Goal: Understand process/instructions: Learn about a topic

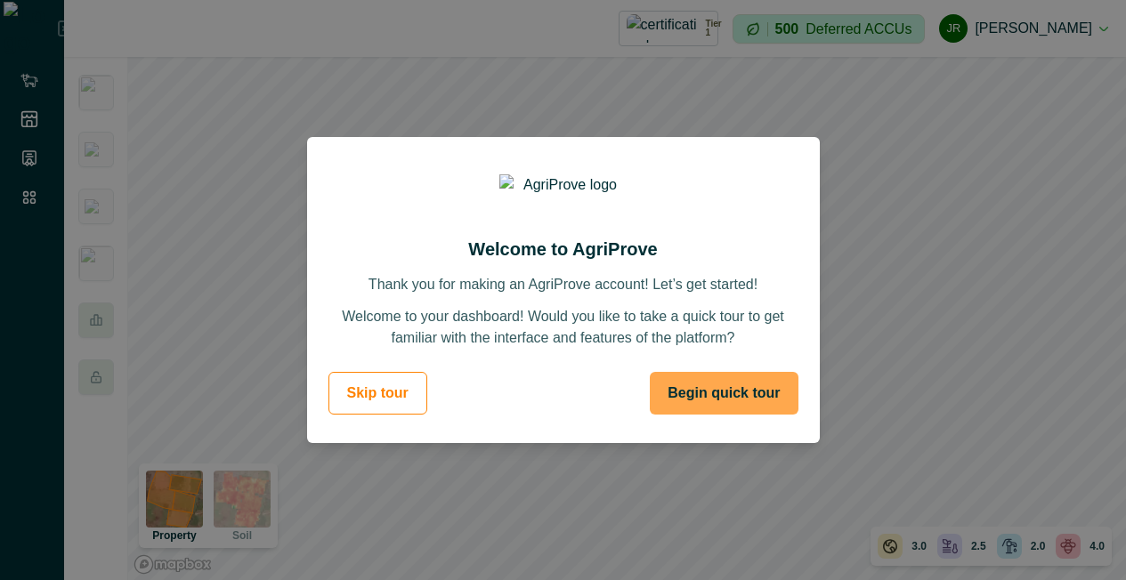
click at [741, 401] on button "Begin quick tour" at bounding box center [724, 393] width 148 height 43
click at [721, 398] on button "Begin quick tour" at bounding box center [724, 393] width 148 height 43
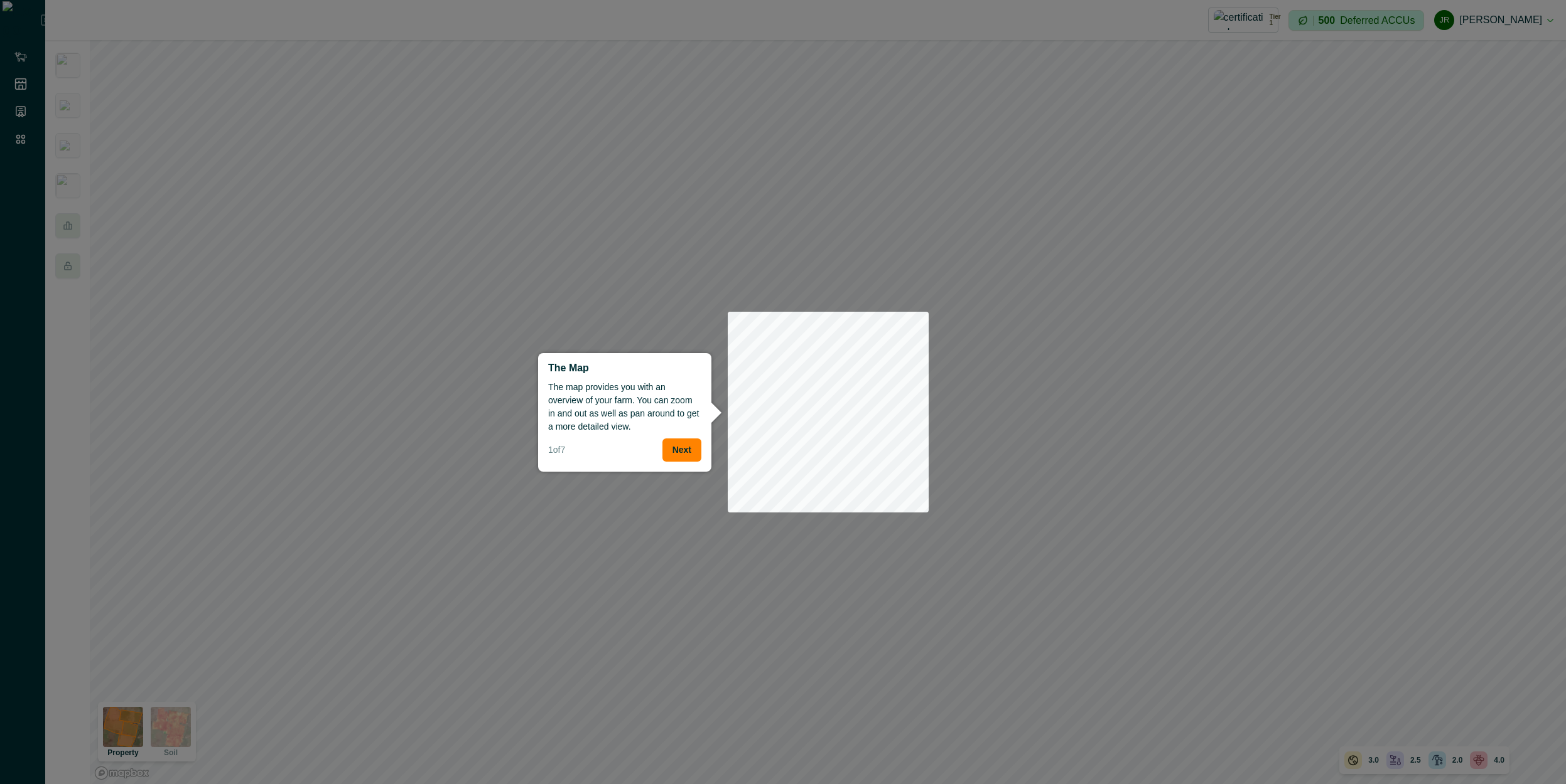
click at [667, 408] on div "The map provides you with an overview of your farm. You can zoom in and out as …" at bounding box center [624, 410] width 153 height 58
click at [670, 408] on button "Next" at bounding box center [681, 450] width 39 height 23
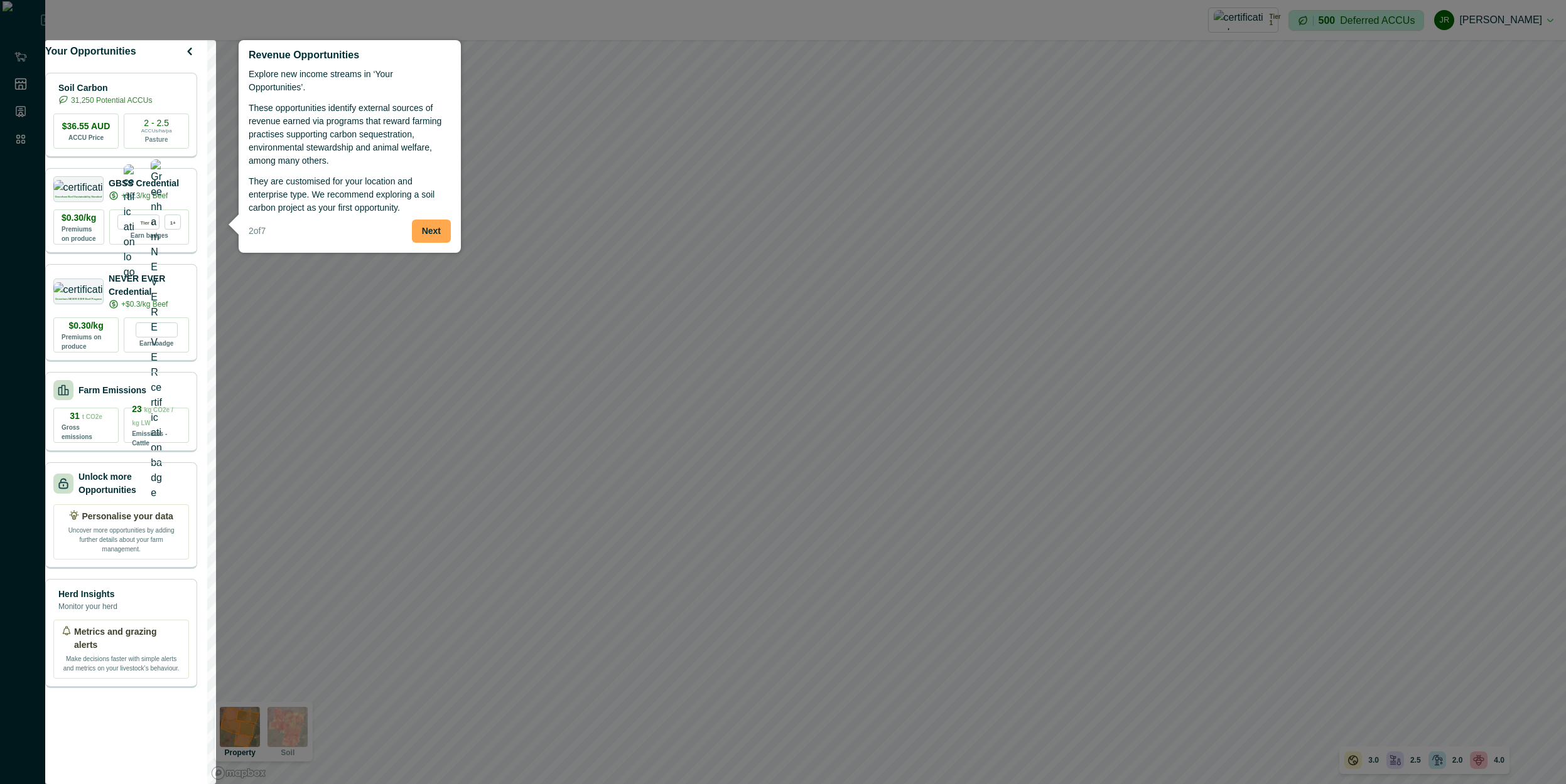
click at [430, 219] on button "Next" at bounding box center [431, 231] width 39 height 23
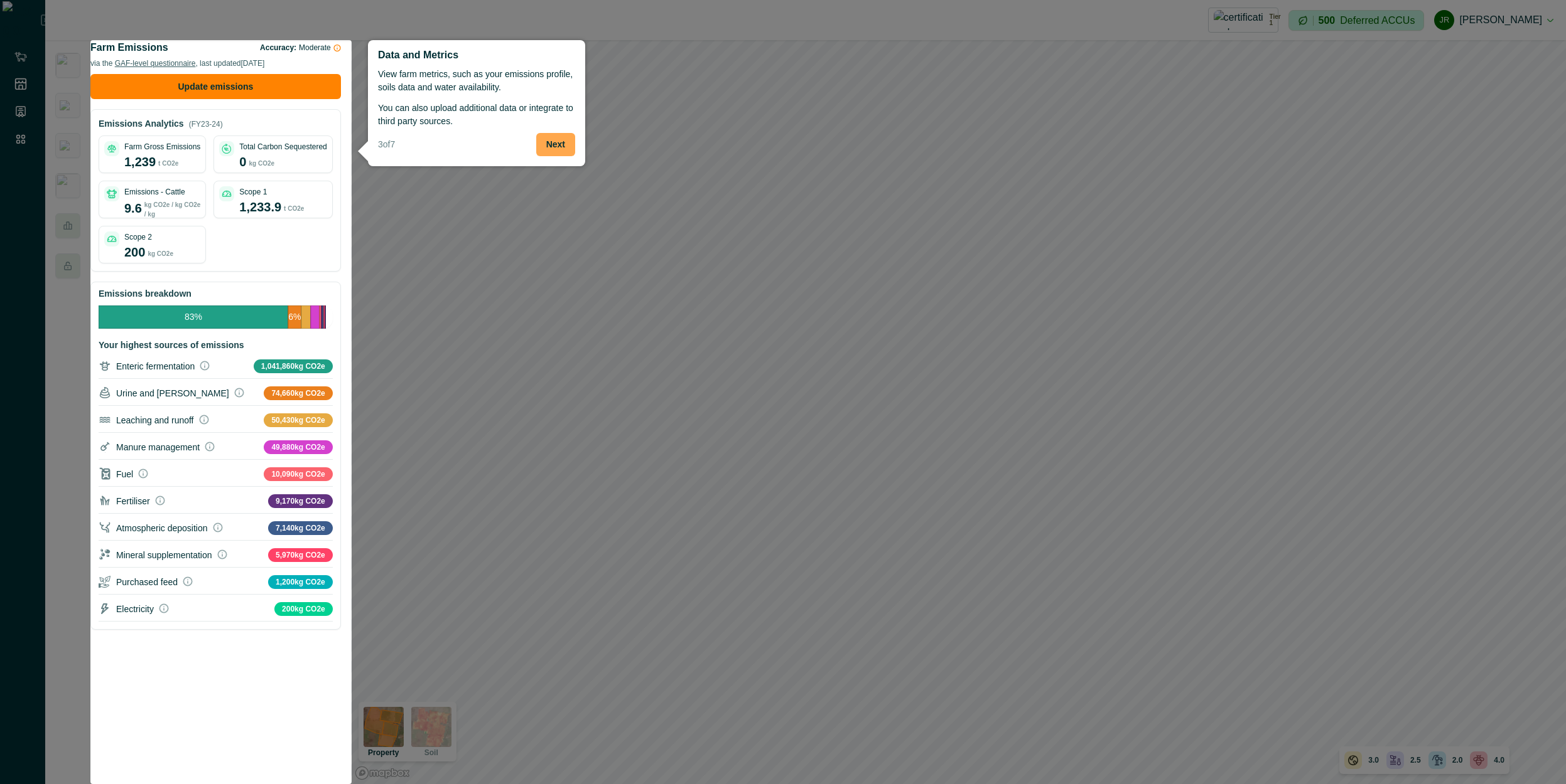
click at [557, 151] on button "Next" at bounding box center [555, 145] width 39 height 23
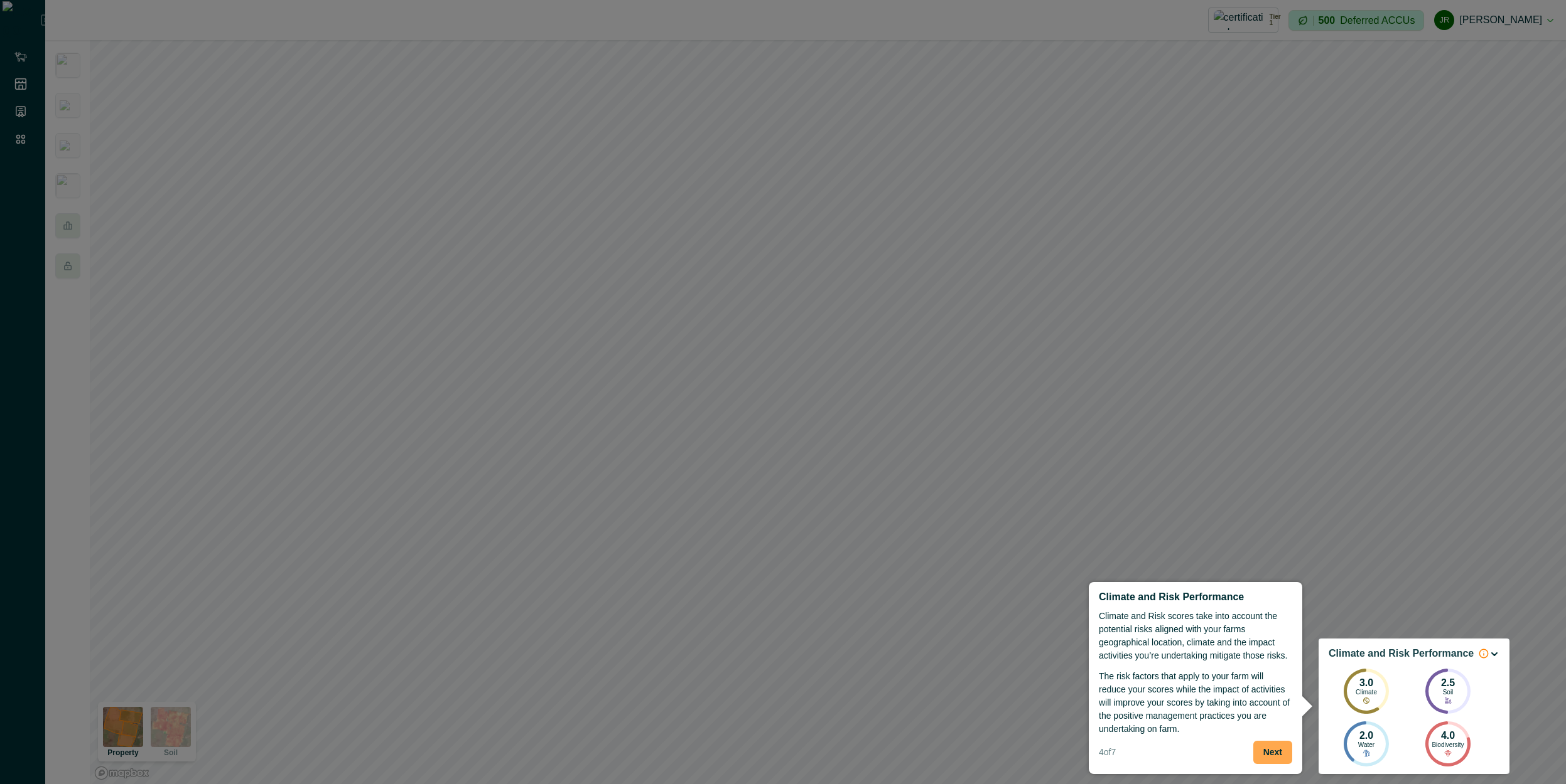
click at [794, 408] on button "Next" at bounding box center [1272, 752] width 39 height 23
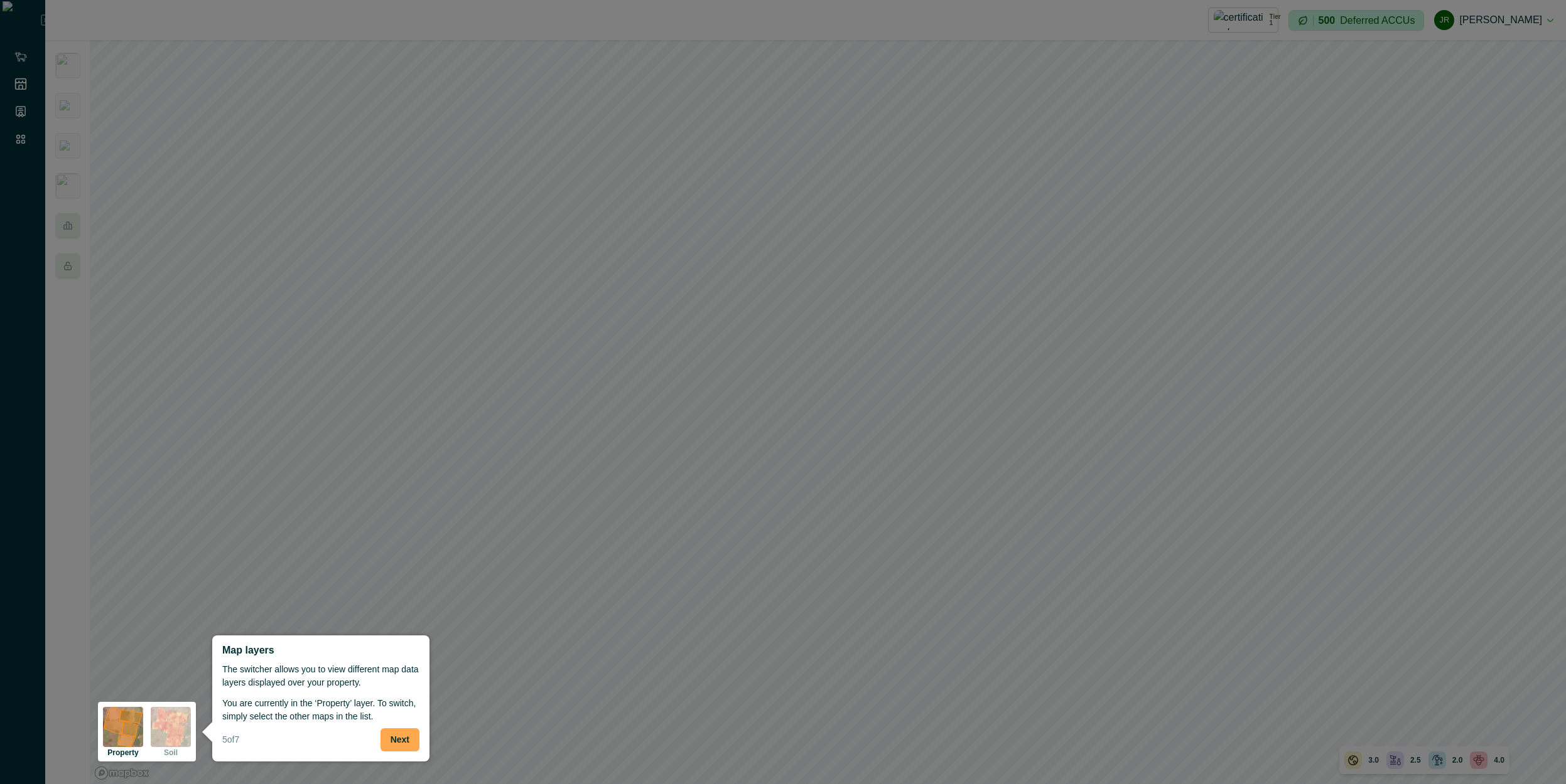
click at [411, 408] on button "Next" at bounding box center [399, 740] width 39 height 23
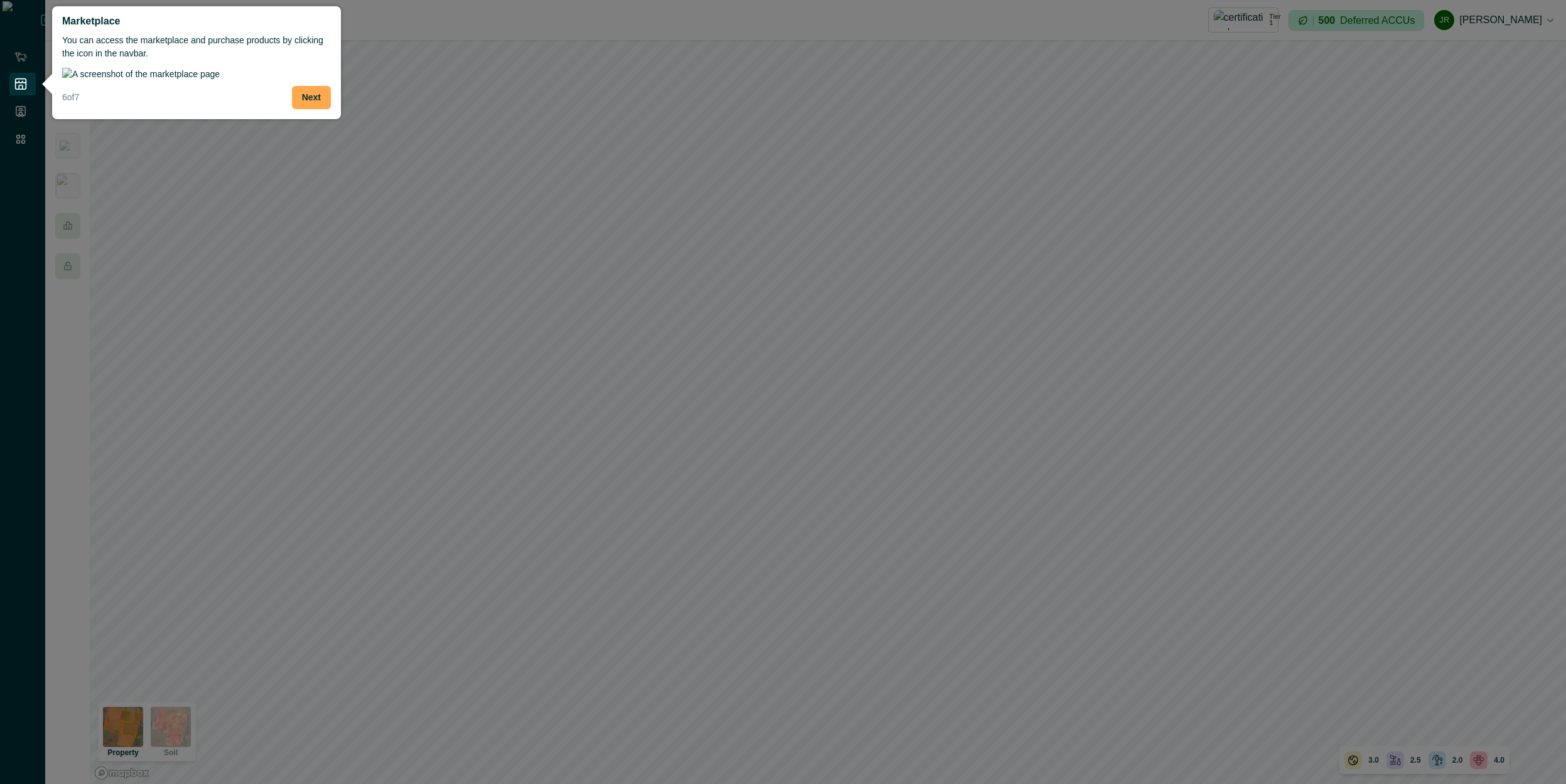
click at [318, 109] on button "Next" at bounding box center [311, 97] width 39 height 23
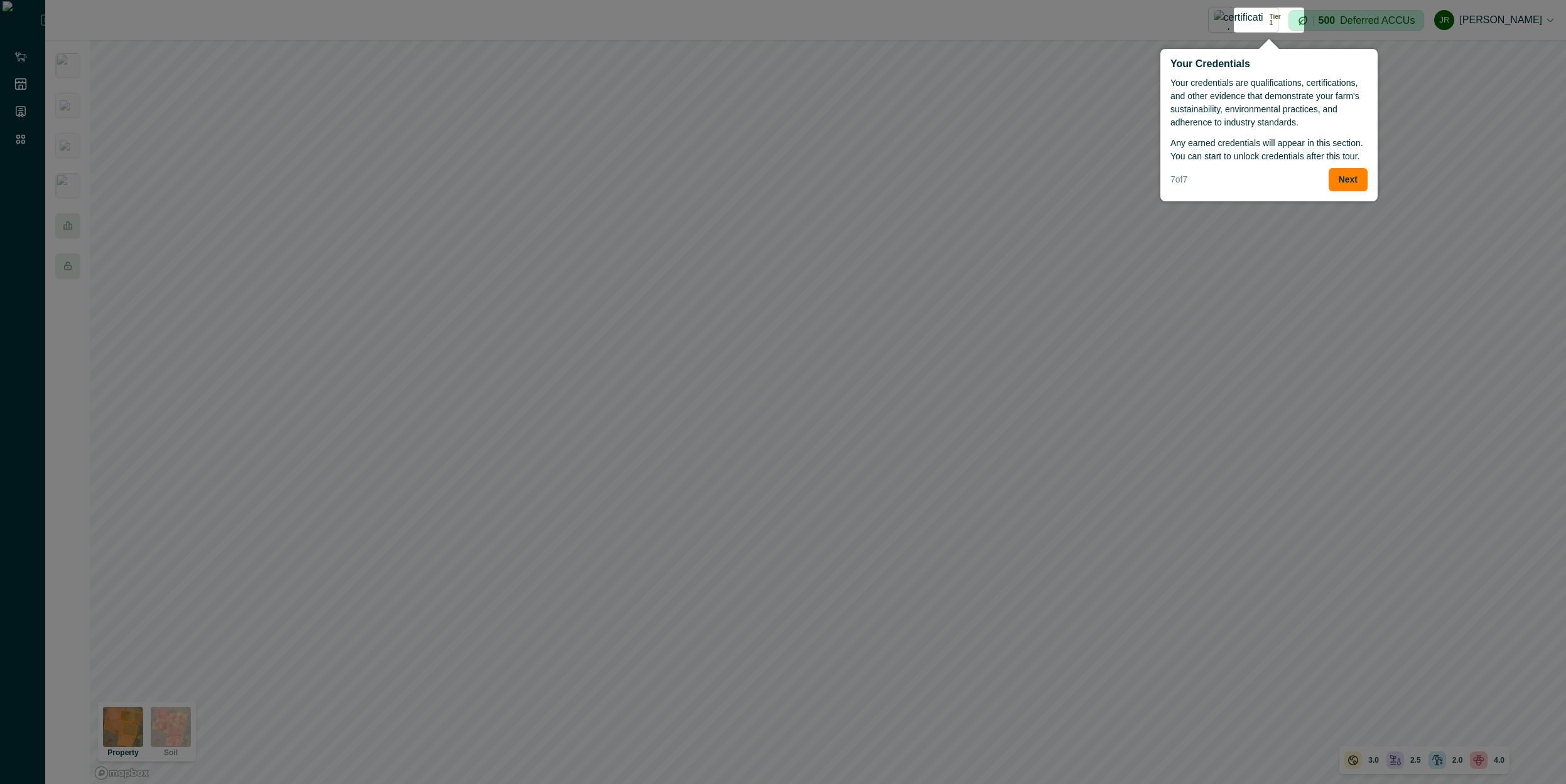
click at [794, 314] on div at bounding box center [783, 392] width 1566 height 784
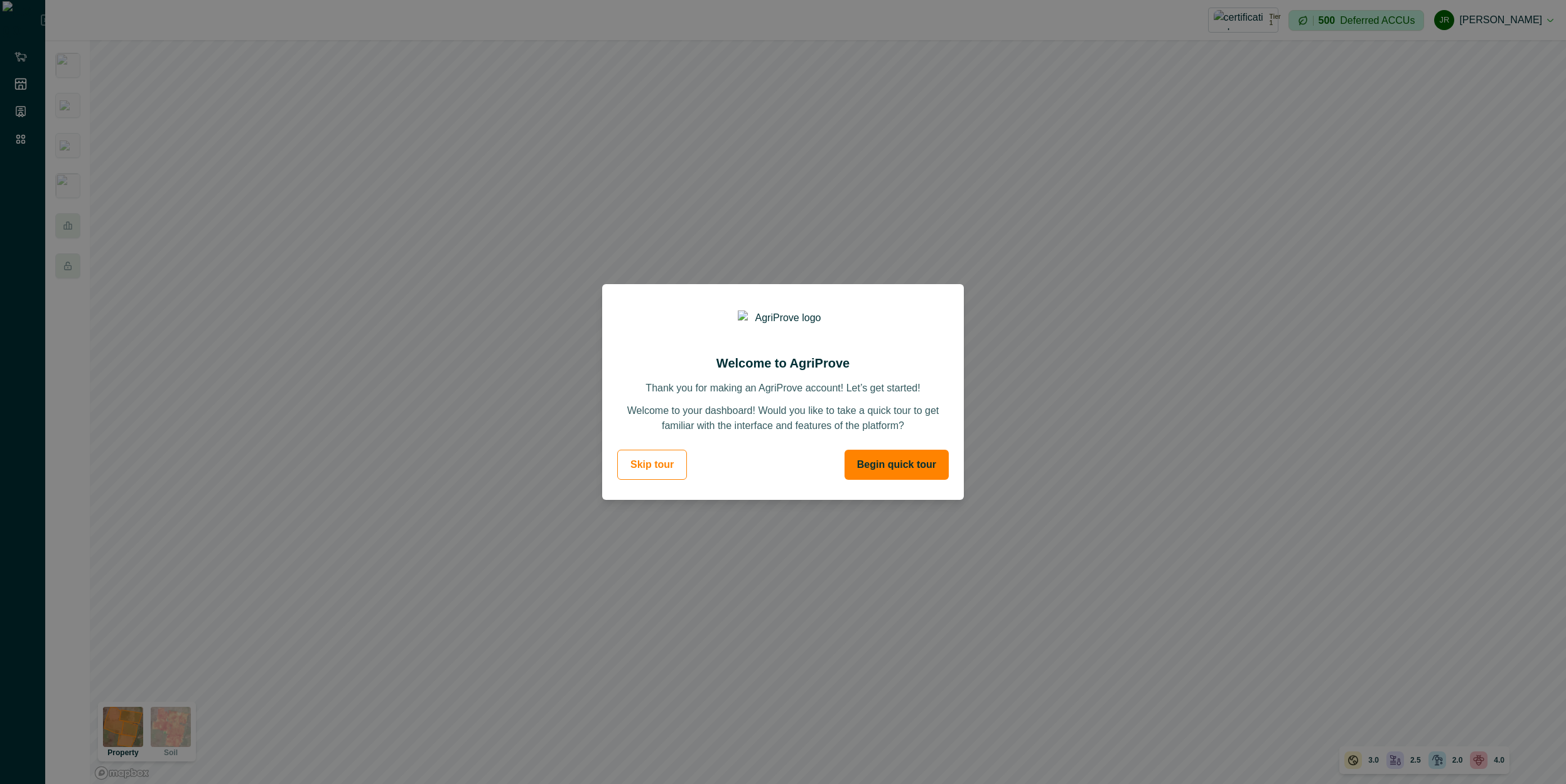
click at [935, 482] on footer "Skip tour Begin quick tour" at bounding box center [782, 470] width 362 height 60
click at [931, 476] on button "Begin quick tour" at bounding box center [897, 465] width 104 height 30
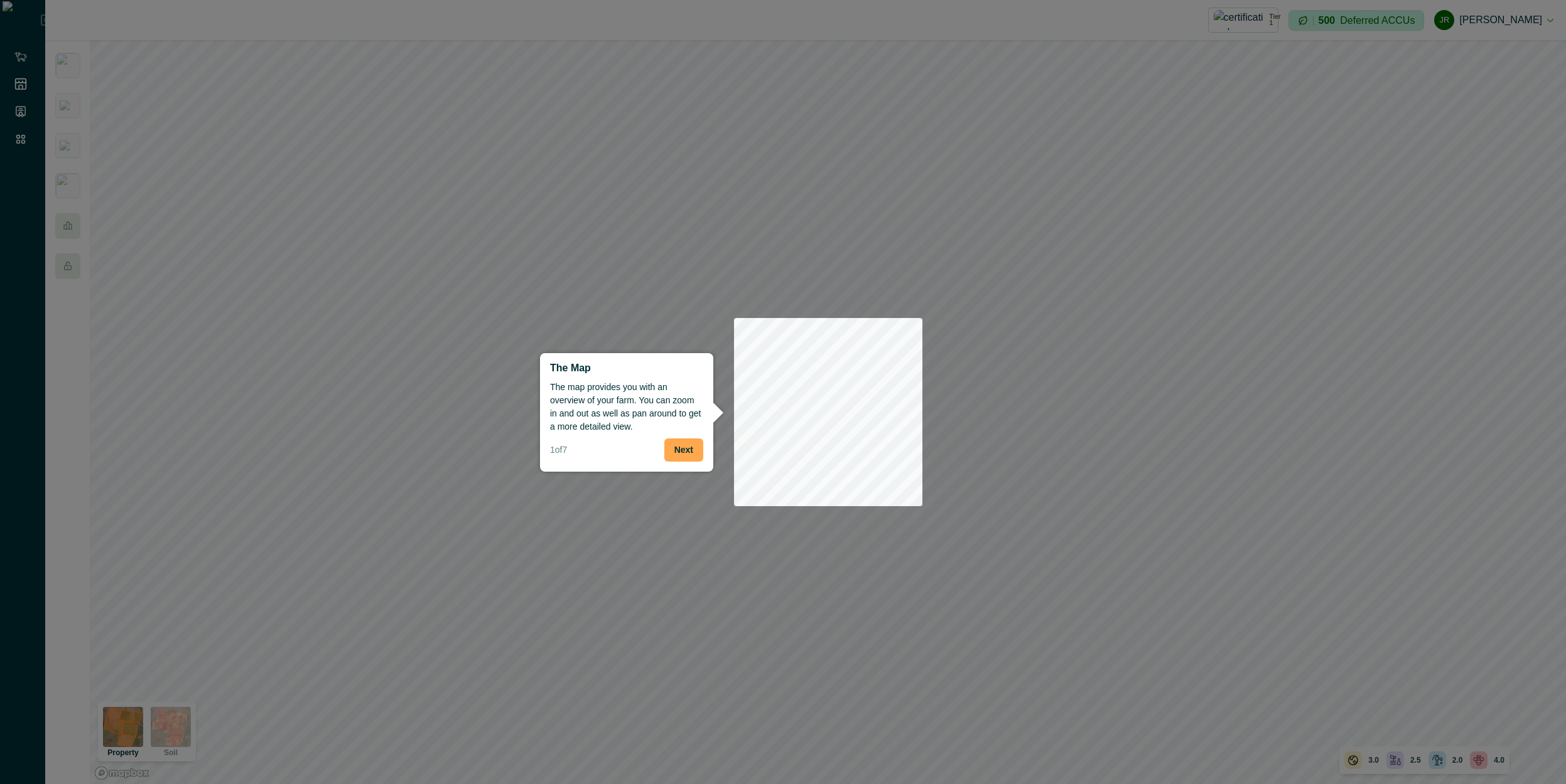
click at [682, 454] on button "Next" at bounding box center [684, 450] width 39 height 23
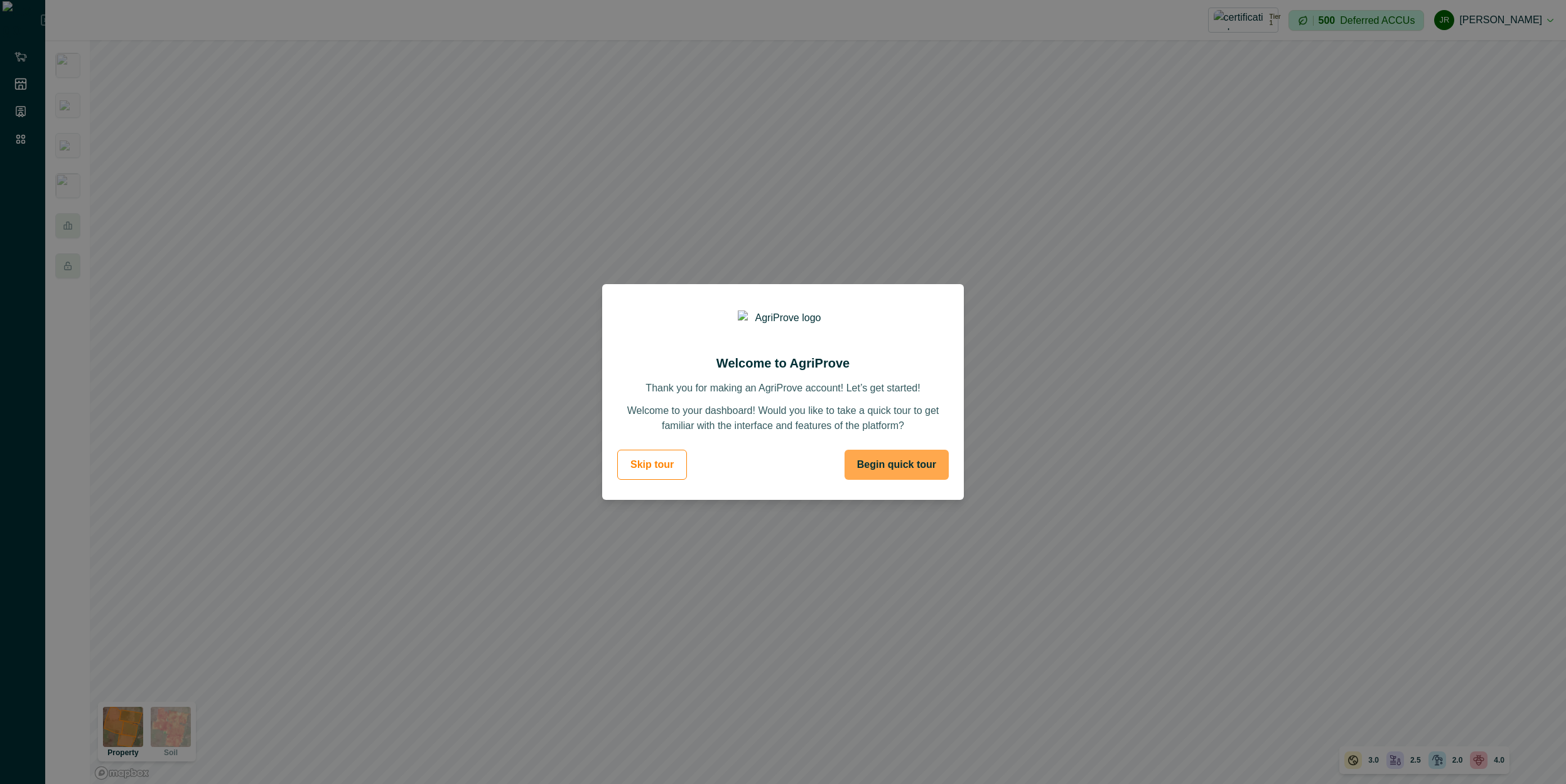
click at [794, 408] on button "Begin quick tour" at bounding box center [897, 465] width 104 height 30
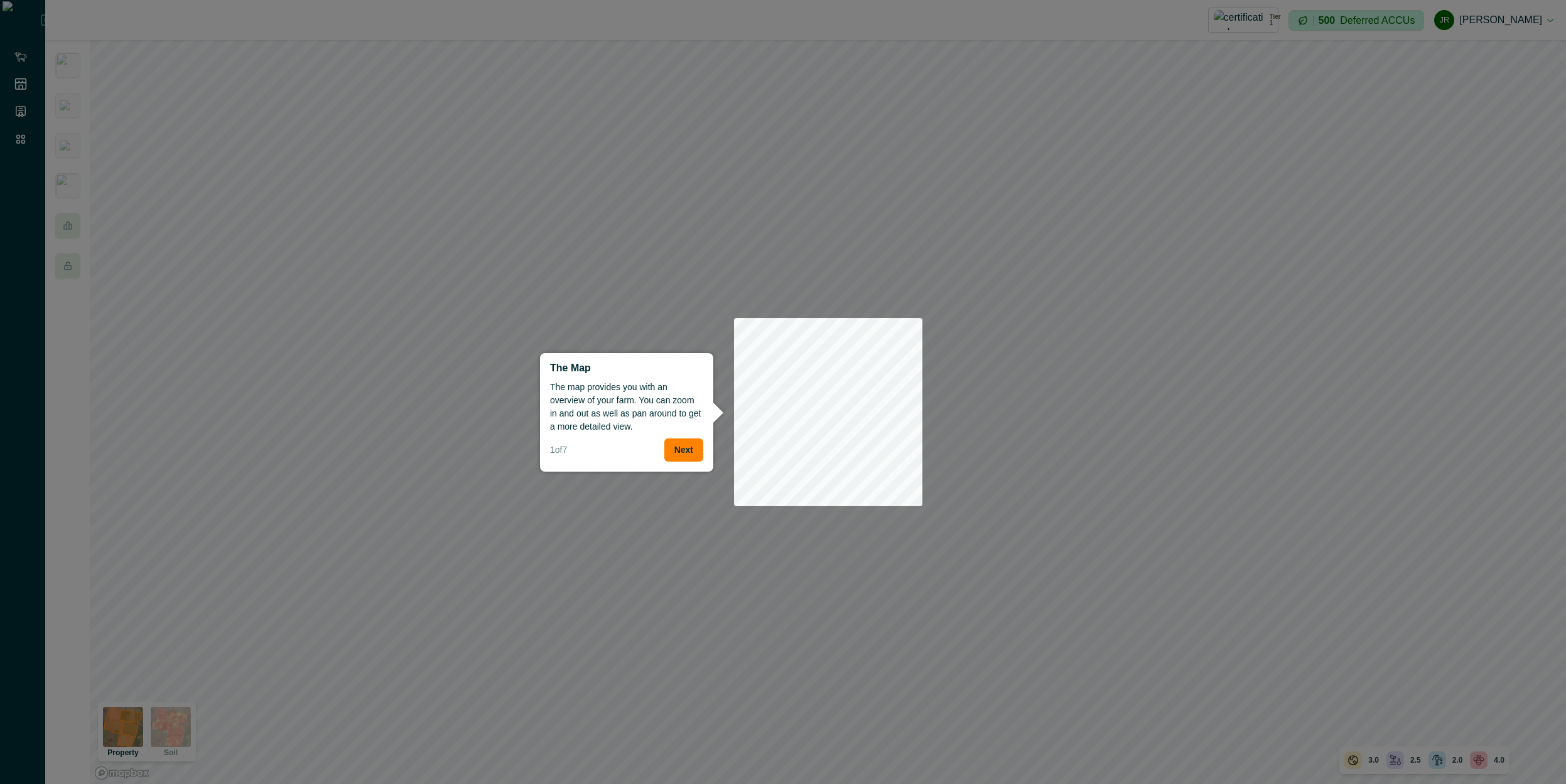
click at [794, 408] on div at bounding box center [783, 392] width 1566 height 784
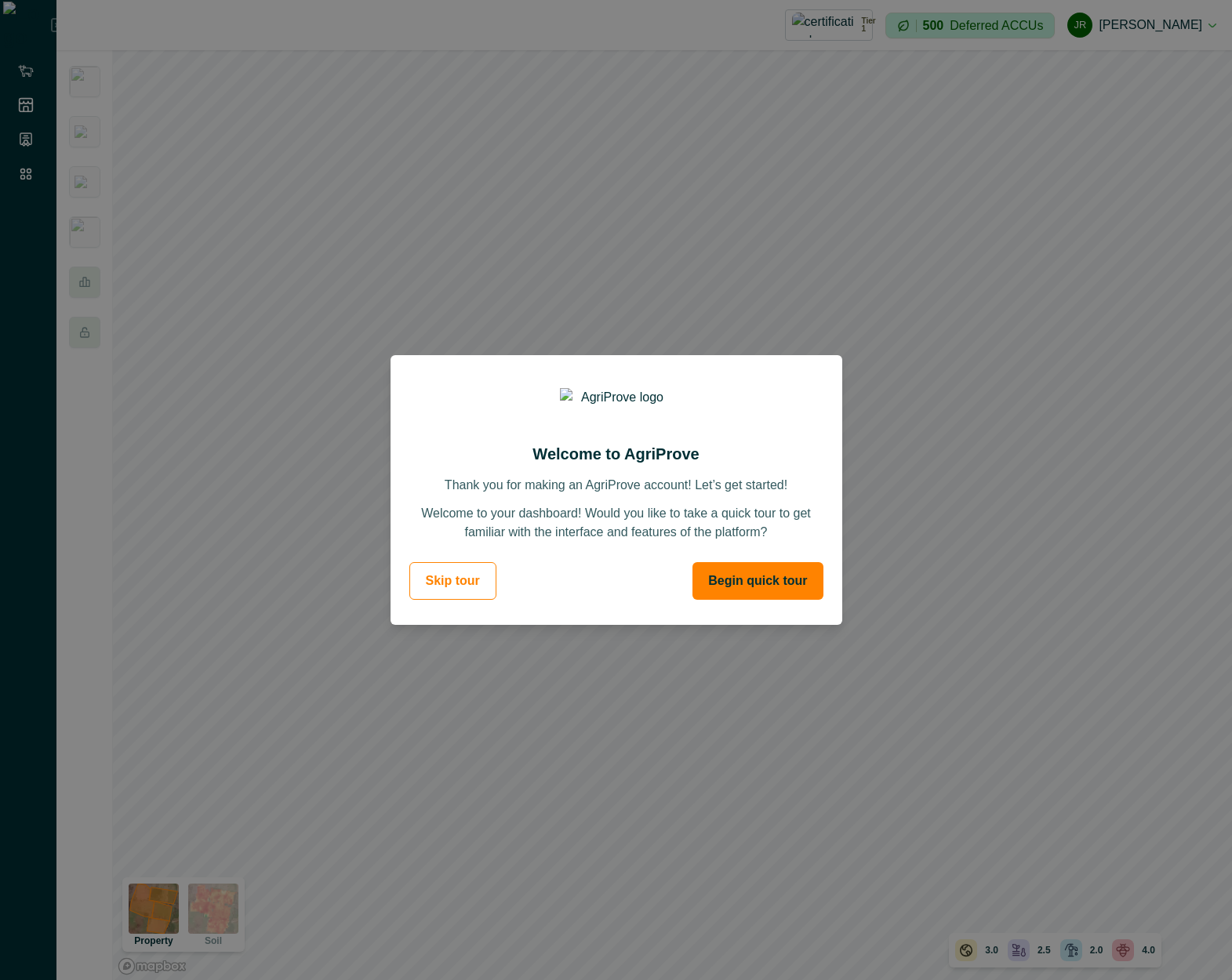
click at [774, 583] on button "Begin quick tour" at bounding box center [758, 581] width 130 height 38
click at [751, 580] on button "Begin quick tour" at bounding box center [758, 581] width 130 height 38
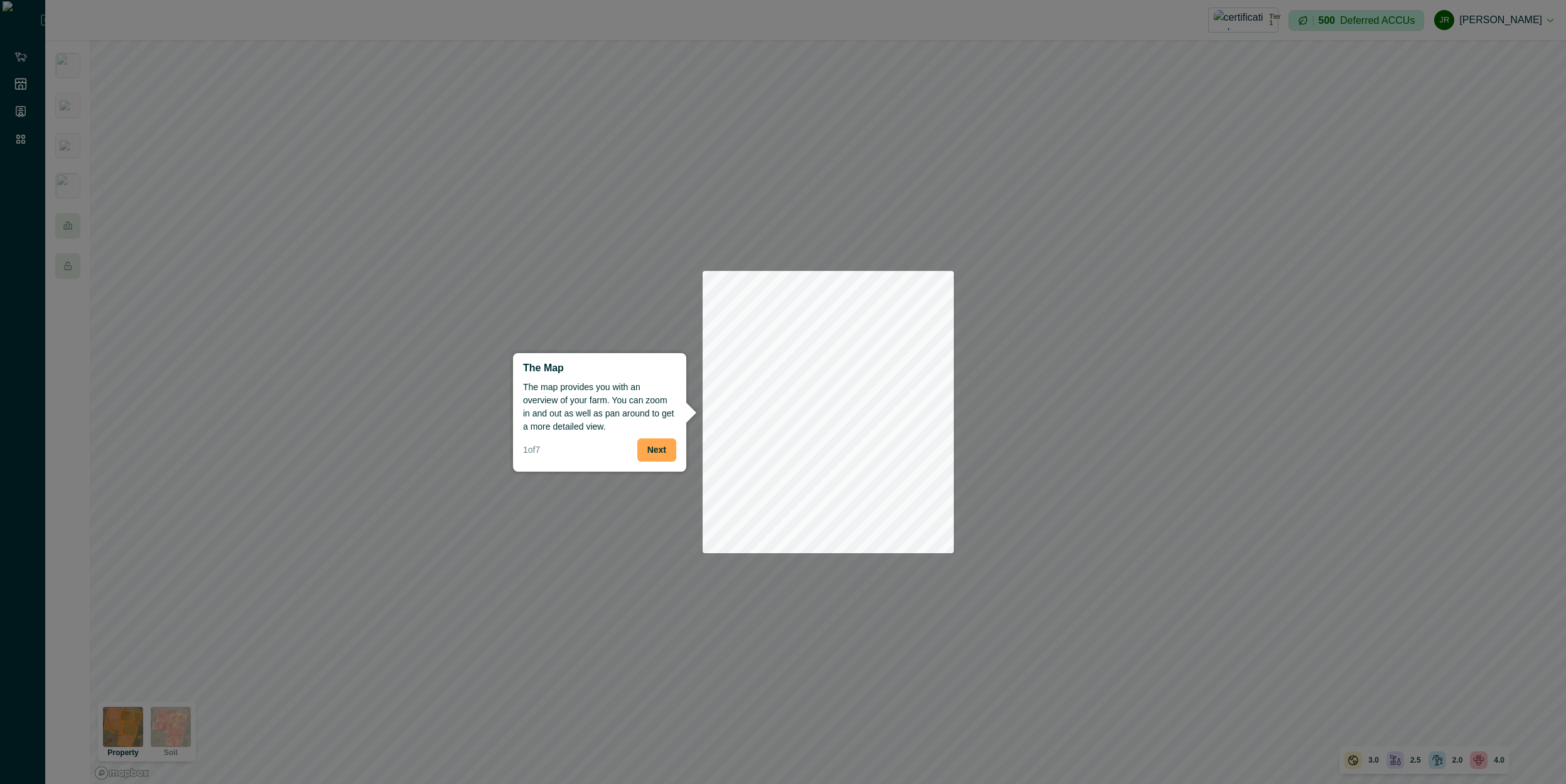
click at [660, 448] on button "Next" at bounding box center [656, 450] width 39 height 23
click at [662, 444] on button "Next" at bounding box center [652, 450] width 39 height 23
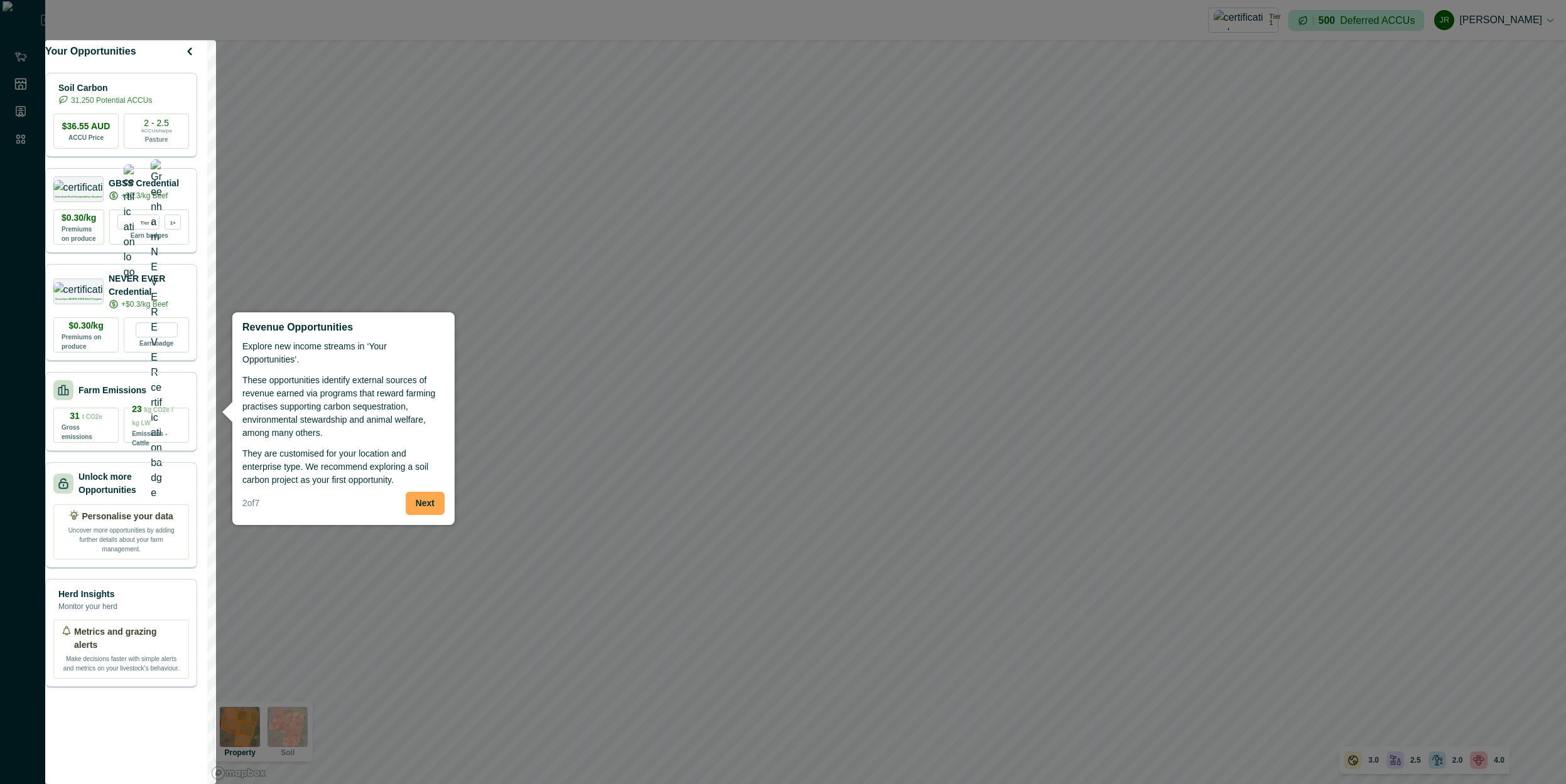
click at [416, 494] on button "Next" at bounding box center [425, 503] width 39 height 23
